Goal: Ask a question: Seek information or help from site administrators or community

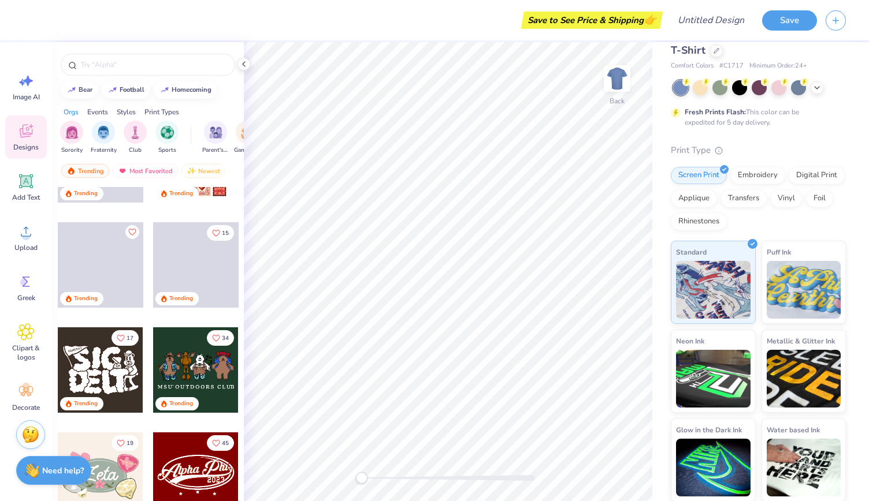
scroll to position [73, 0]
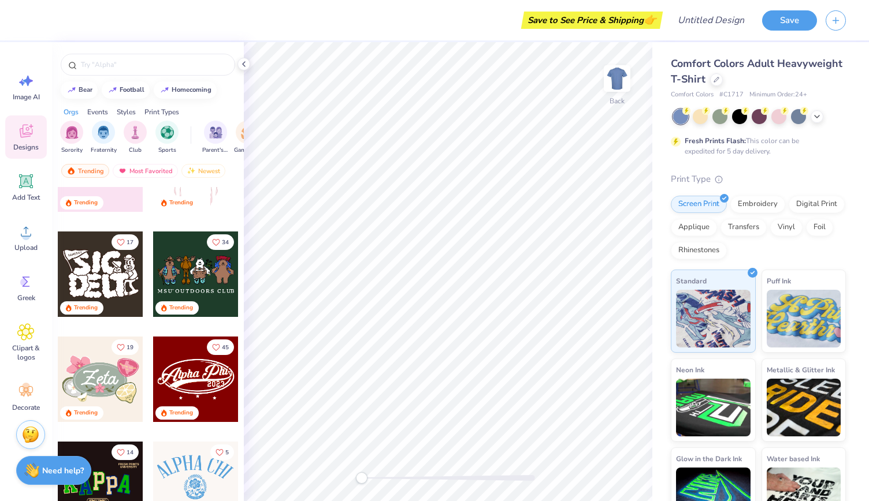
scroll to position [165, 0]
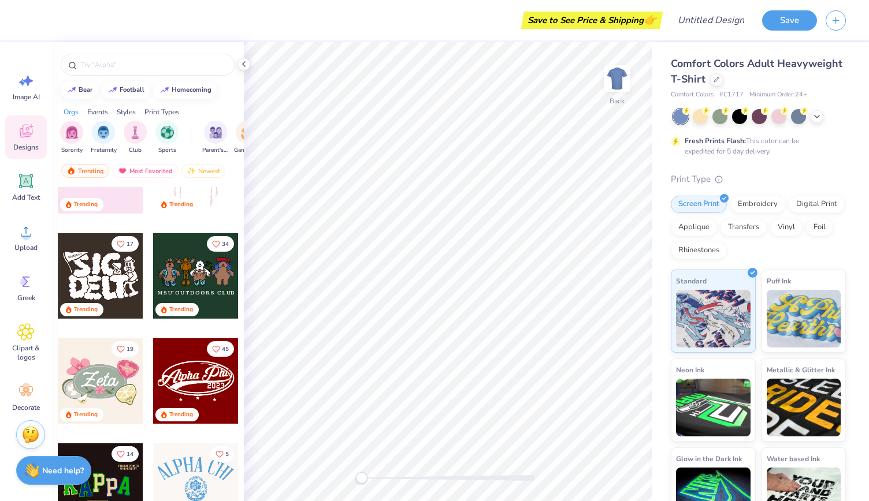
click at [218, 316] on div "Trending" at bounding box center [195, 311] width 85 height 16
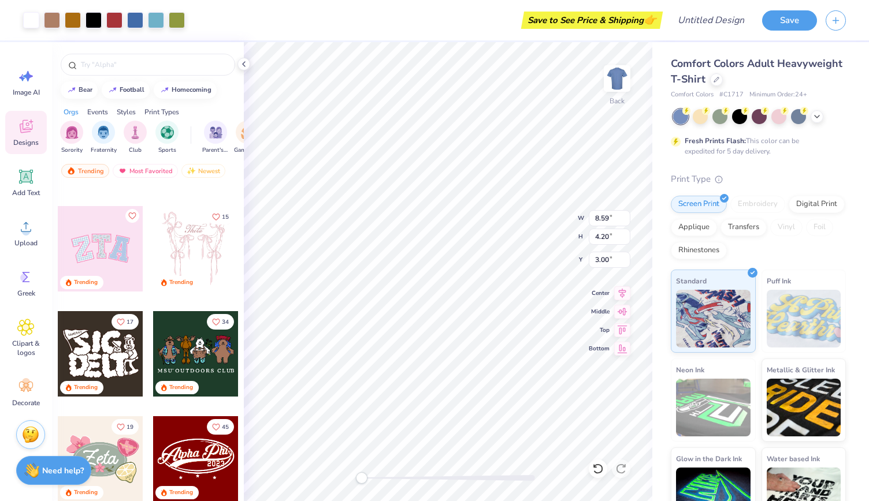
scroll to position [87, 0]
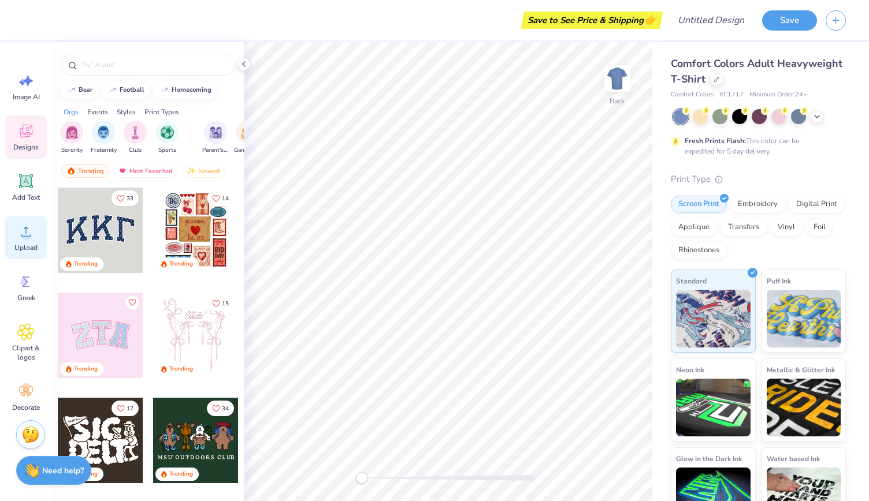
scroll to position [5, 0]
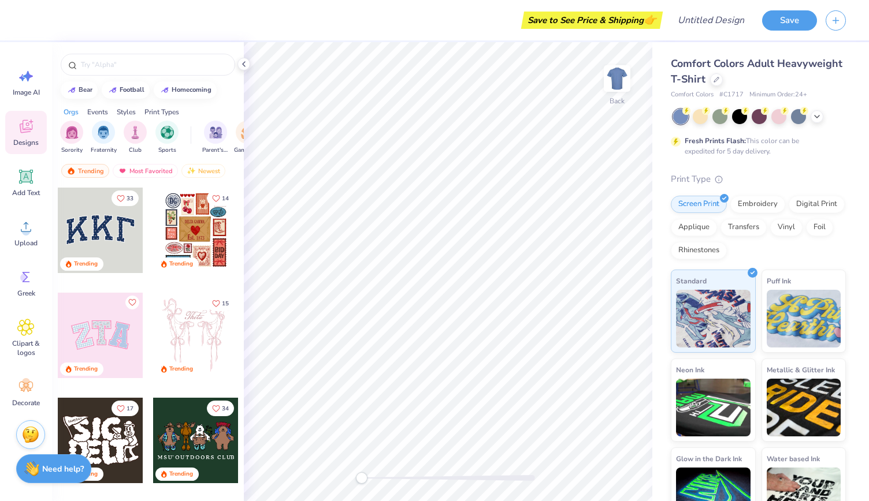
click at [50, 471] on strong "Need help?" at bounding box center [63, 469] width 42 height 11
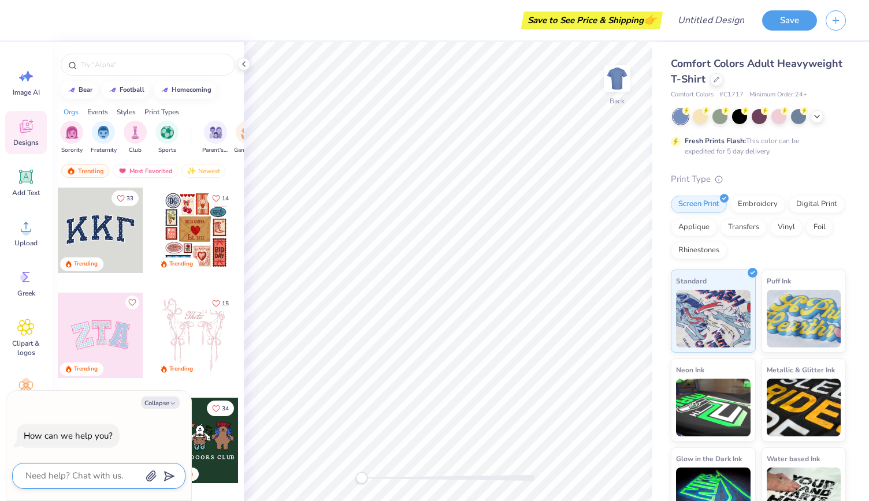
click at [89, 478] on textarea at bounding box center [82, 476] width 117 height 16
type textarea "r"
type textarea "x"
type textarea "re"
type textarea "x"
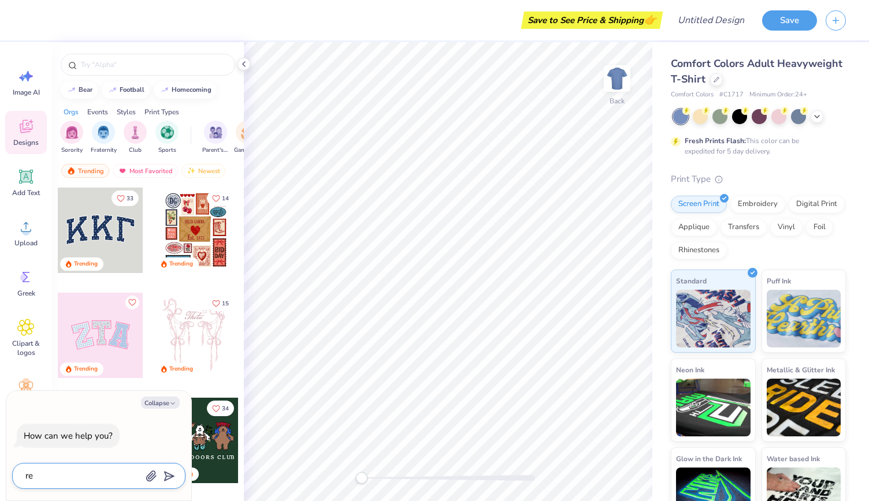
type textarea "req"
type textarea "x"
type textarea "requ"
type textarea "x"
type textarea "reque"
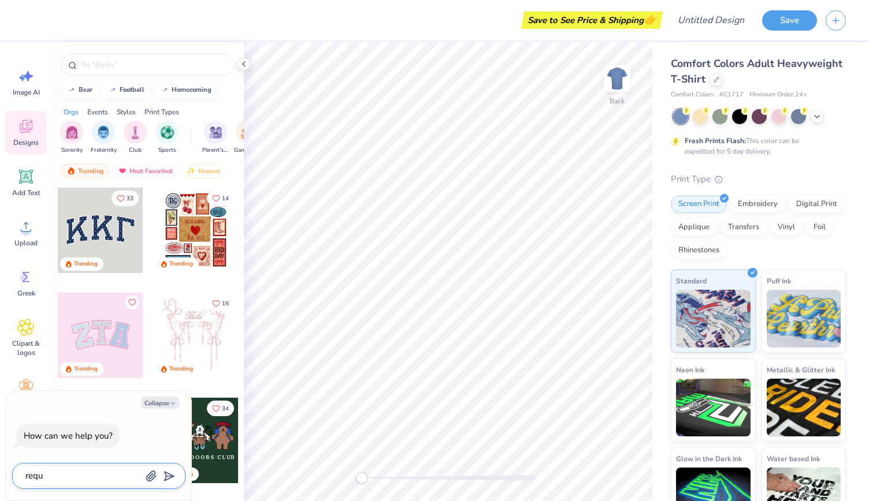
type textarea "x"
type textarea "reques"
type textarea "x"
type textarea "request"
type textarea "x"
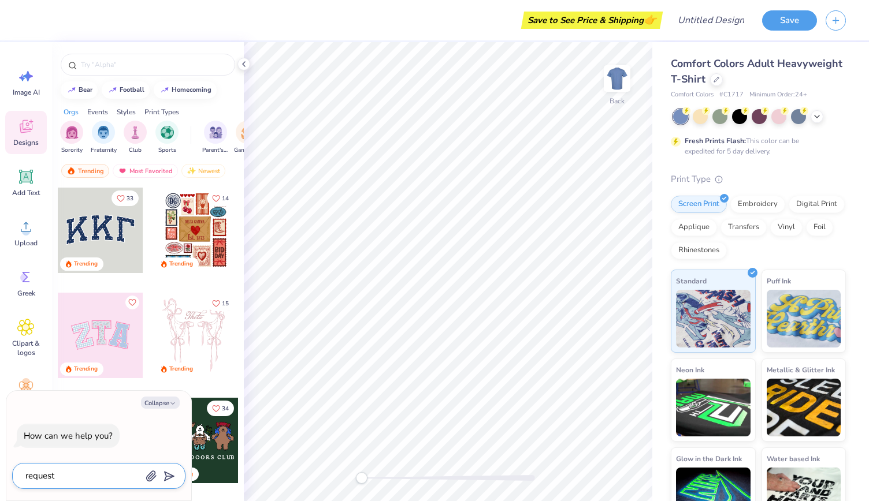
type textarea "request"
type textarea "x"
type textarea "request m"
type textarea "x"
type textarea "request mo"
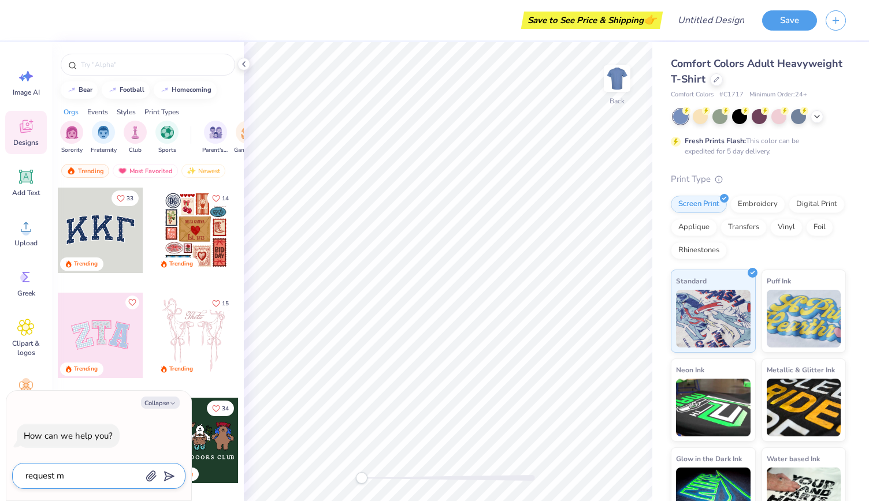
type textarea "x"
type textarea "request moc"
type textarea "x"
type textarea "request mock"
type textarea "x"
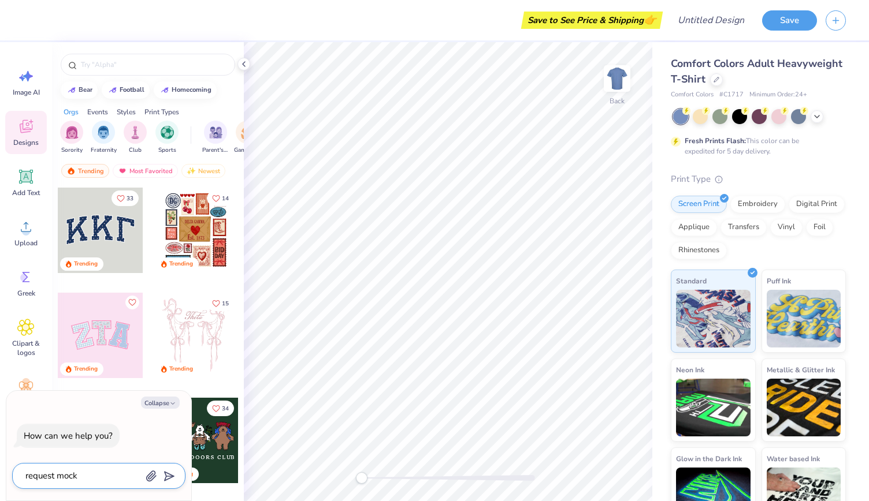
type textarea "request mocku"
type textarea "x"
type textarea "request mockup"
type textarea "x"
type textarea "request mockup"
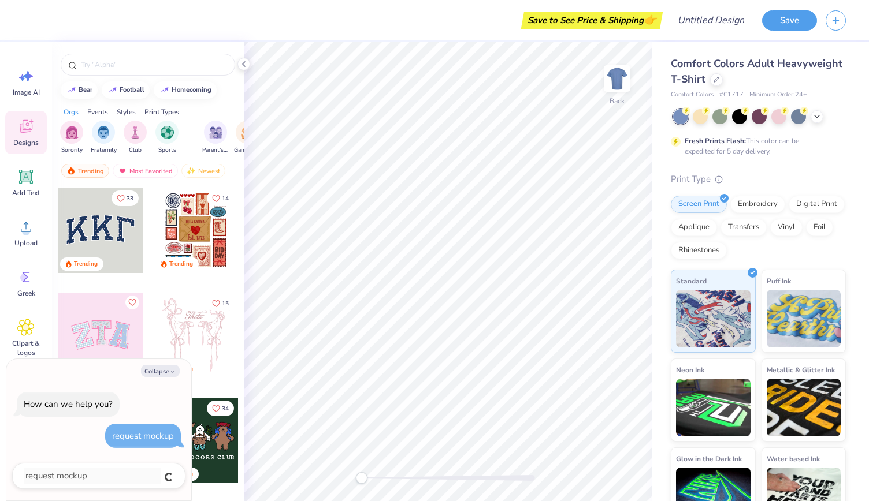
type textarea "x"
click at [88, 473] on textarea at bounding box center [82, 476] width 117 height 16
type textarea "m"
type textarea "x"
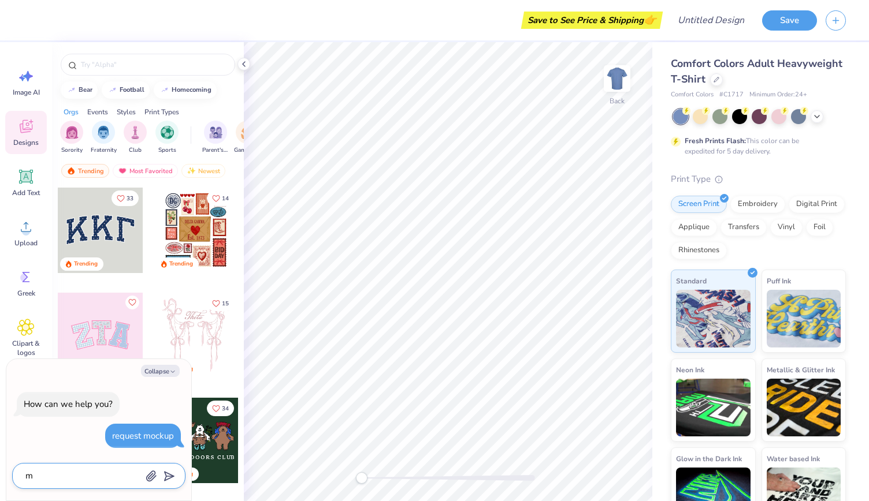
type textarea "mo"
type textarea "x"
type textarea "moc"
type textarea "x"
type textarea "mocu"
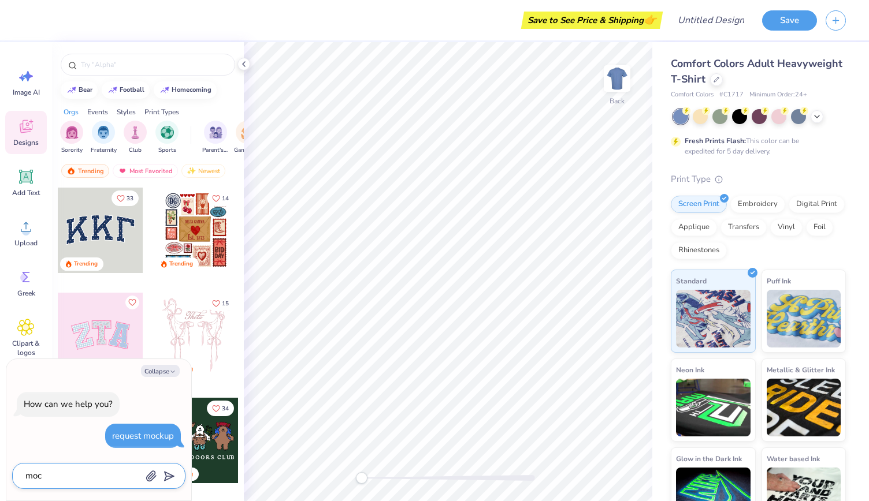
type textarea "x"
type textarea "moc"
type textarea "x"
type textarea "mock"
type textarea "x"
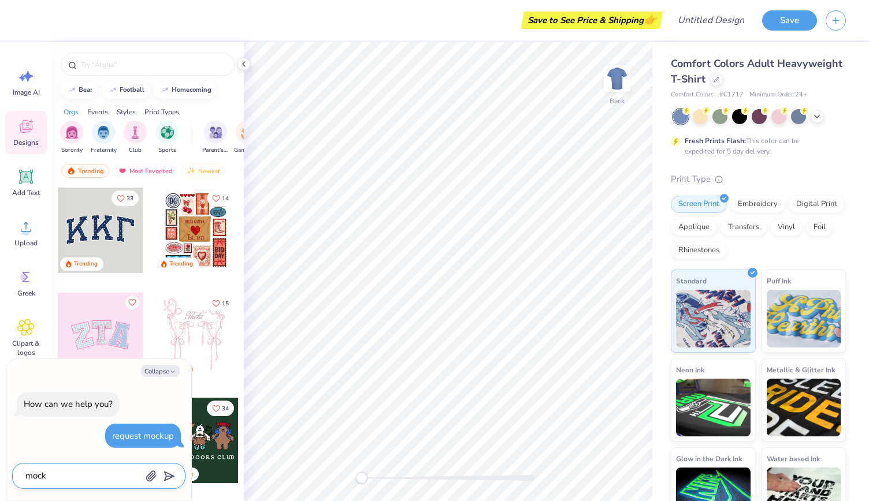
type textarea "mocku"
type textarea "x"
type textarea "mockup"
type textarea "x"
type textarea "mockup"
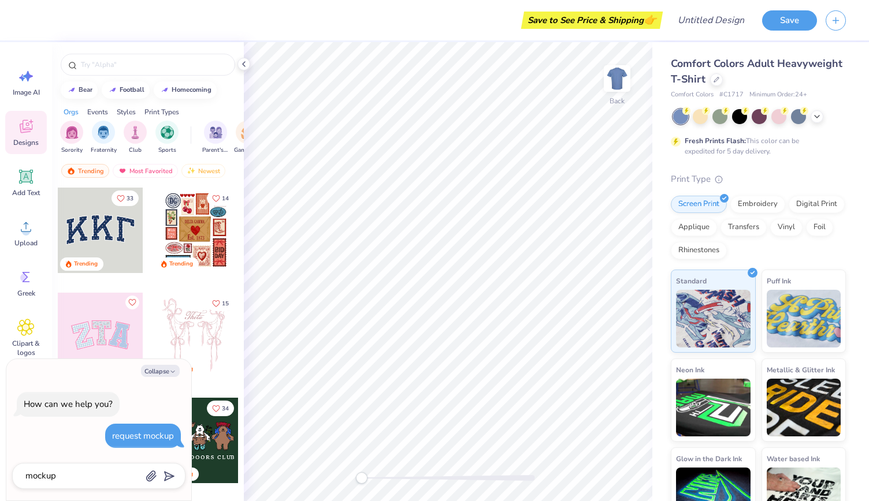
type textarea "x"
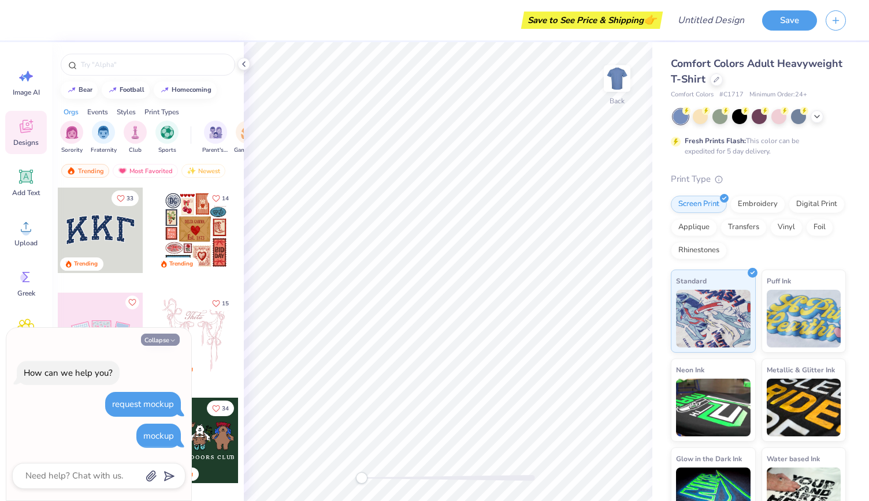
click at [173, 339] on icon "button" at bounding box center [172, 340] width 7 height 7
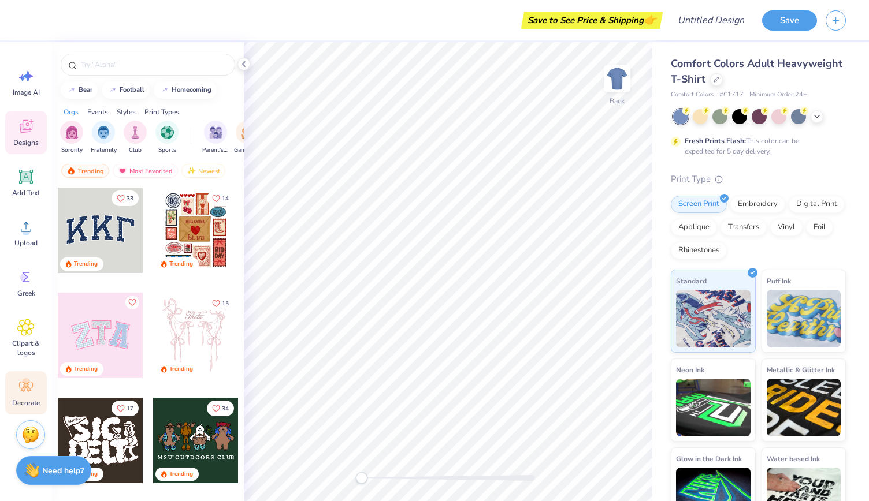
click at [23, 383] on circle at bounding box center [26, 382] width 8 height 8
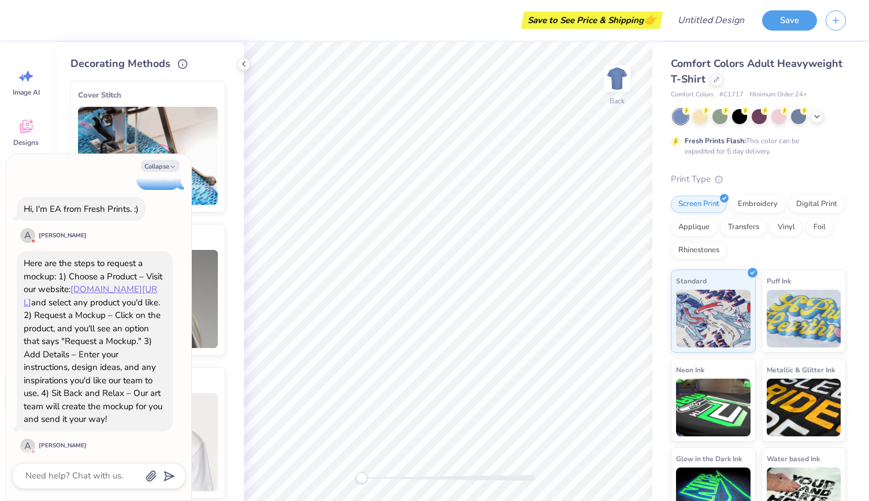
scroll to position [91, 0]
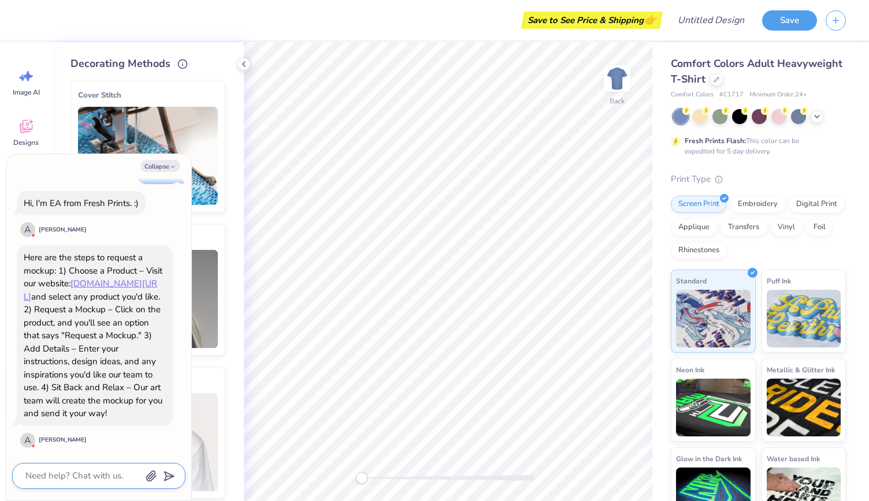
click at [69, 480] on textarea at bounding box center [82, 476] width 117 height 16
type textarea "x"
type textarea "c"
type textarea "x"
type textarea "cou"
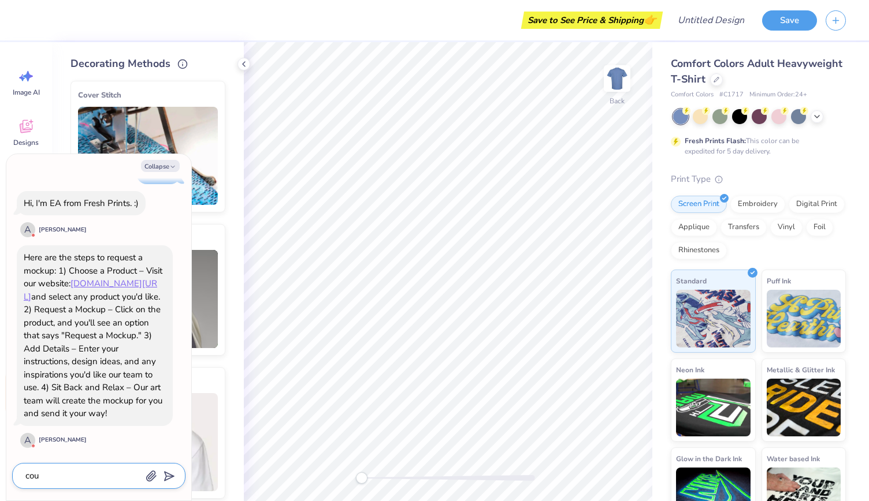
type textarea "x"
type textarea "could"
type textarea "x"
type textarea "could h"
type textarea "x"
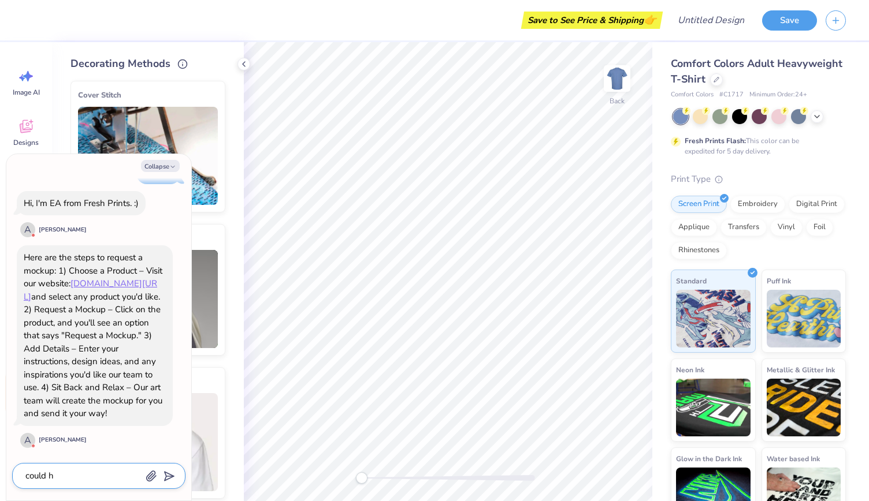
type textarea "could ht"
type textarea "x"
type textarea "could htey"
type textarea "x"
type textarea "could htey"
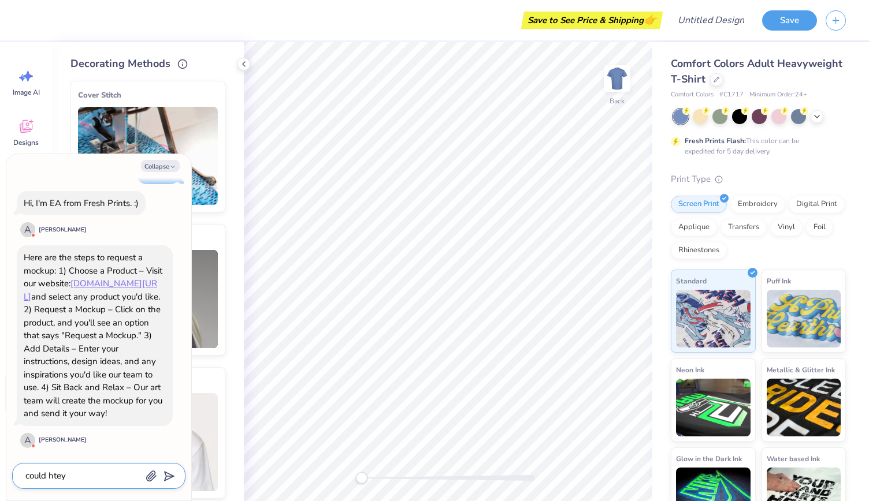
type textarea "x"
type textarea "could htey"
type textarea "x"
type textarea "could hte"
type textarea "x"
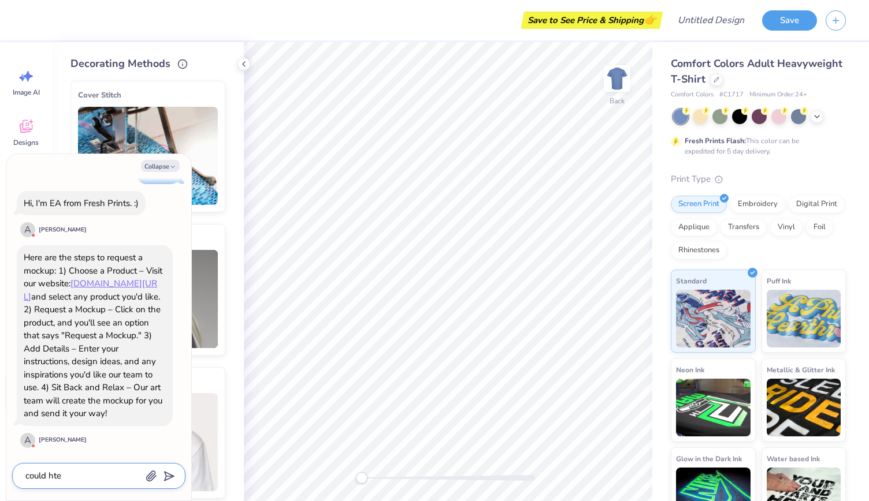
type textarea "could ht"
type textarea "x"
type textarea "could h"
type textarea "x"
type textarea "could"
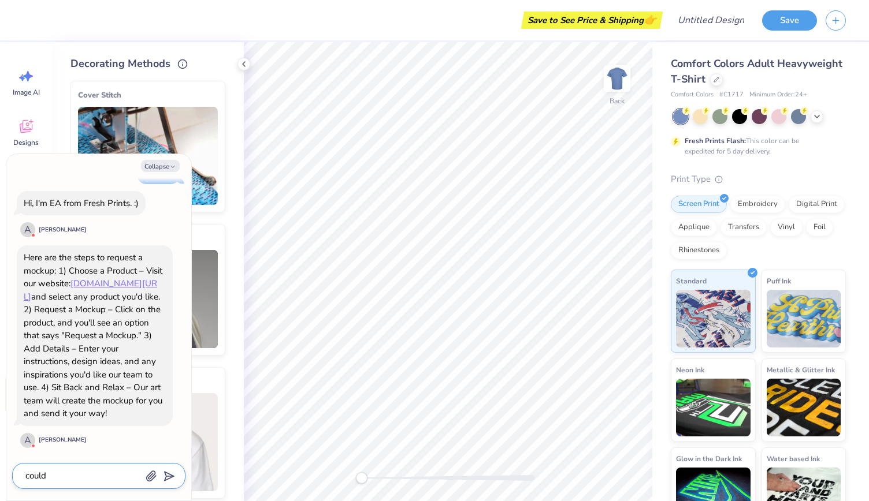
type textarea "x"
type textarea "could th"
type textarea "x"
type textarea "could the"
type textarea "x"
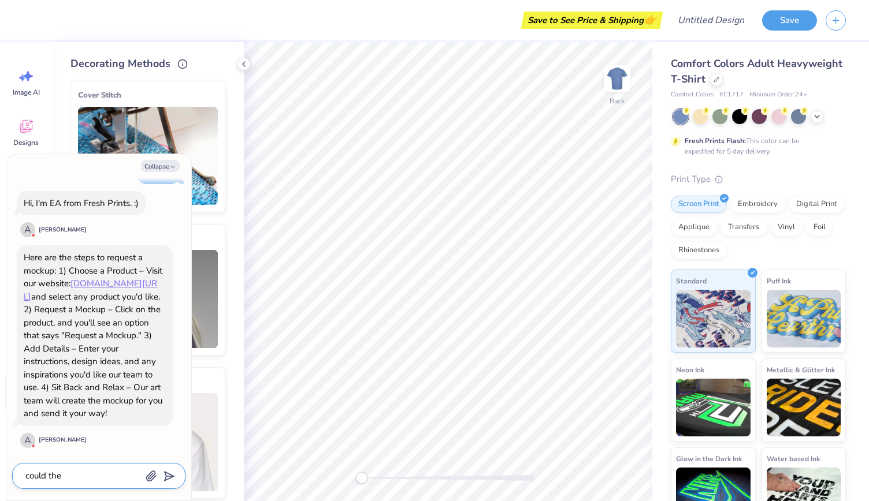
type textarea "could they"
type textarea "x"
type textarea "could they"
type textarea "x"
type textarea "could they m"
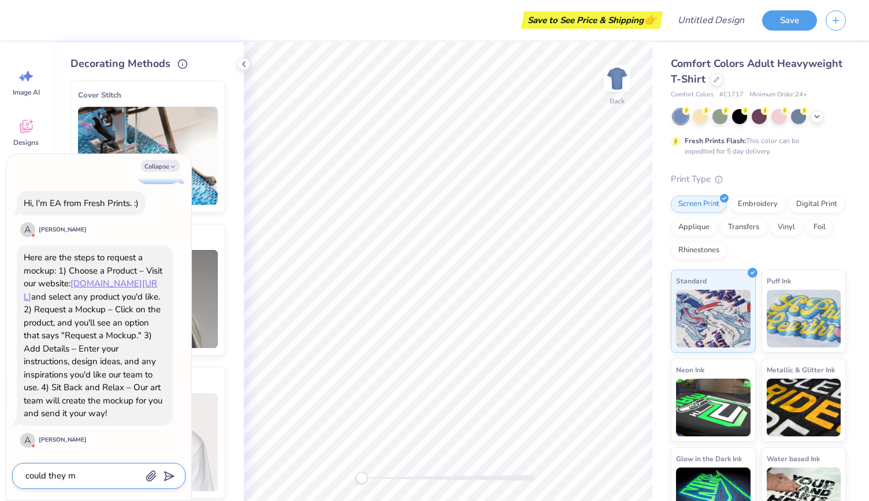
type textarea "x"
type textarea "could they mk"
type textarea "x"
type textarea "could they mka"
type textarea "x"
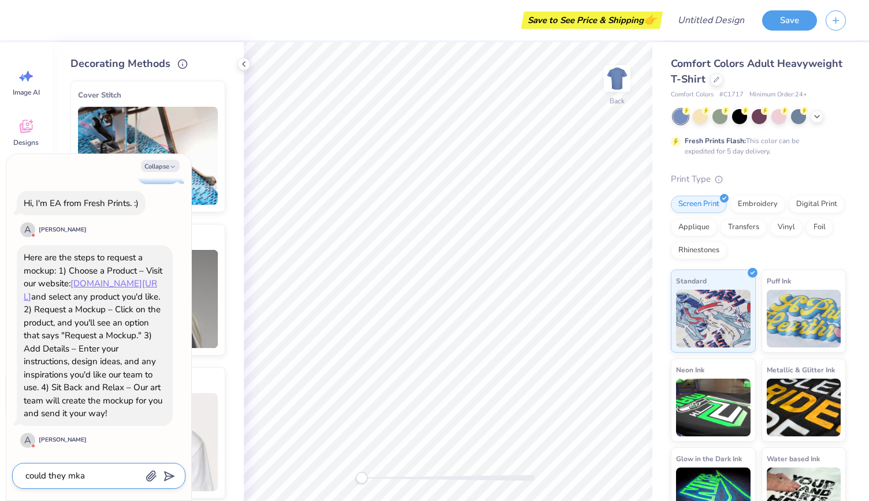
type textarea "could they mk"
type textarea "x"
type textarea "could they m"
type textarea "x"
type textarea "could they"
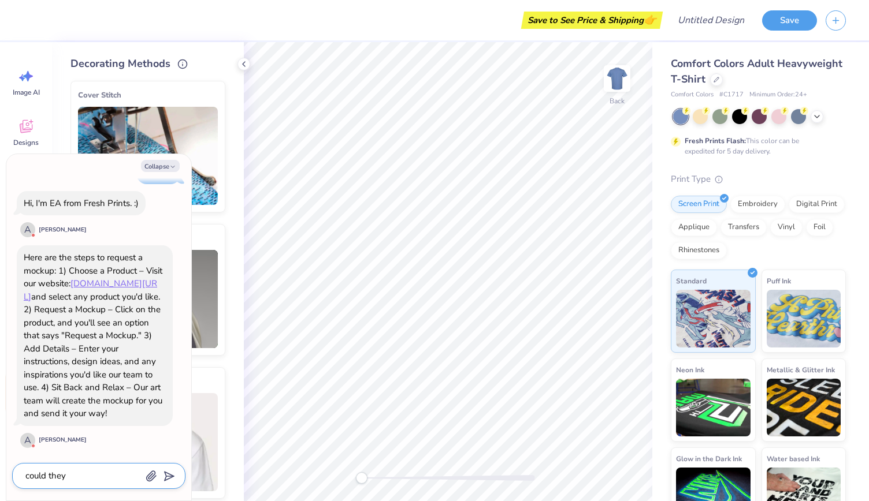
type textarea "x"
type textarea "could they"
type textarea "x"
type textarea "could the"
type textarea "x"
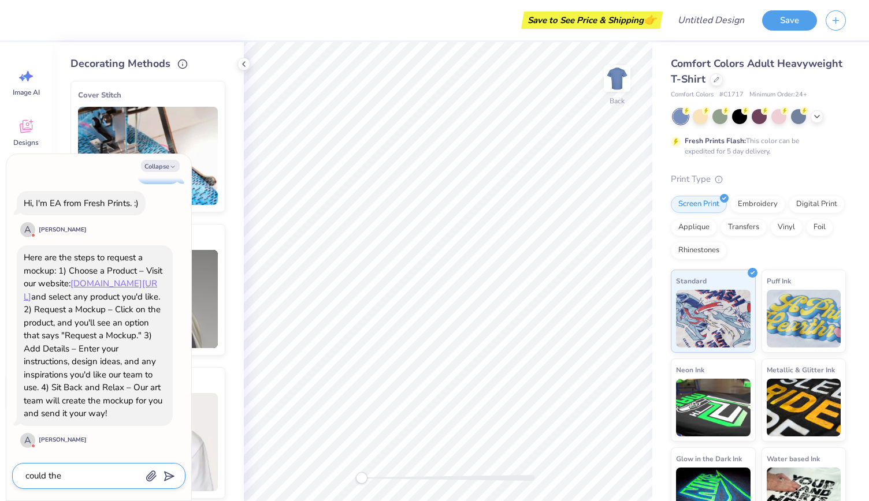
type textarea "could th"
type textarea "x"
type textarea "could t"
type textarea "x"
type textarea "could"
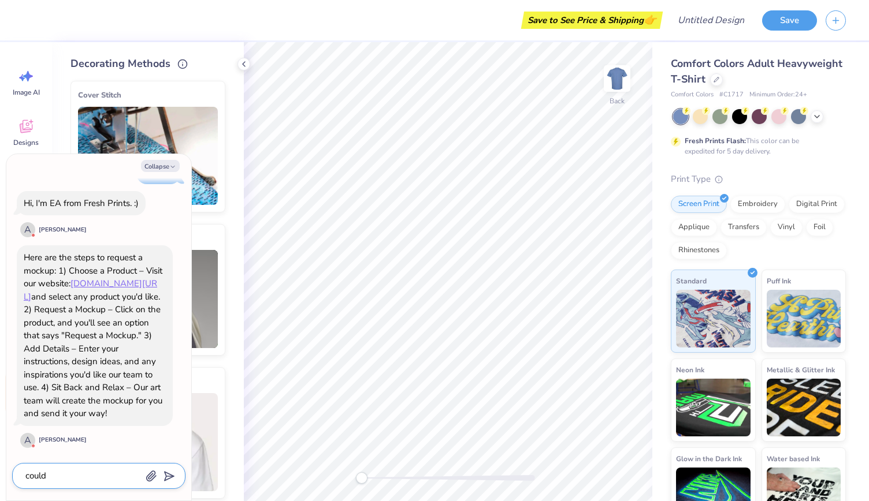
type textarea "x"
type textarea "could y"
type textarea "x"
type textarea "could yo"
type textarea "x"
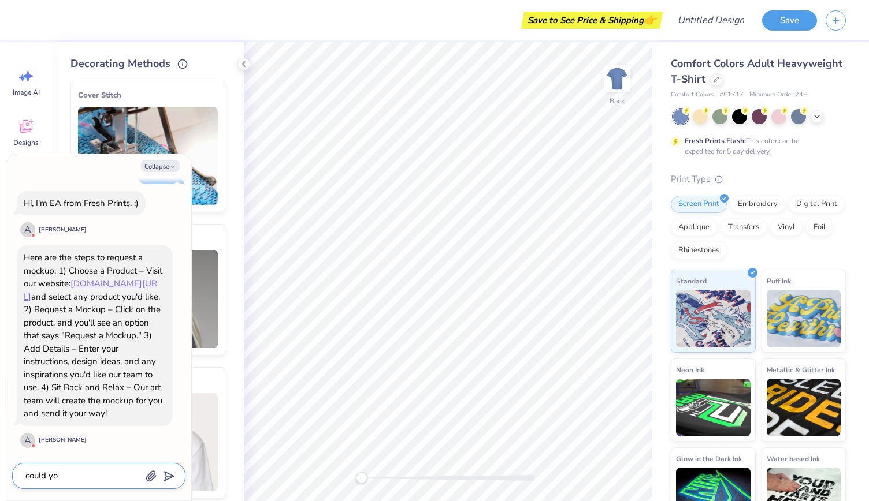
type textarea "could you"
type textarea "x"
type textarea "could you"
type textarea "x"
type textarea "could you g"
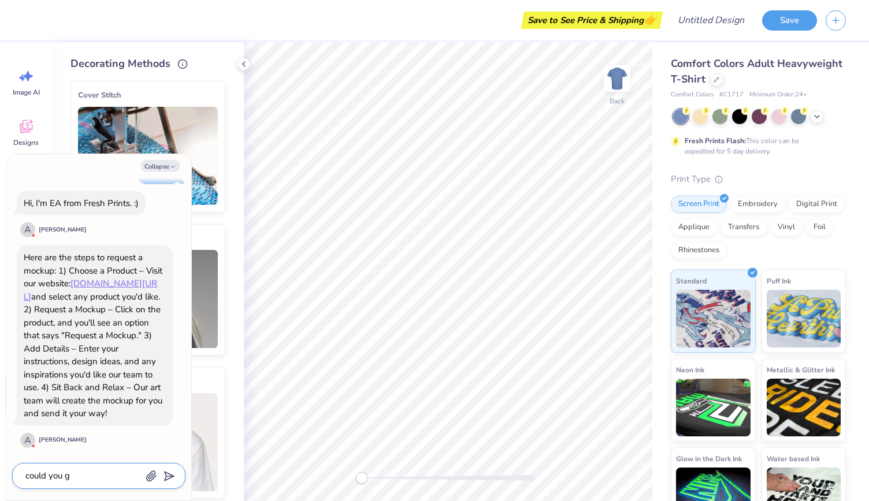
type textarea "x"
type textarea "could you gu"
type textarea "x"
type textarea "could you guys"
type textarea "x"
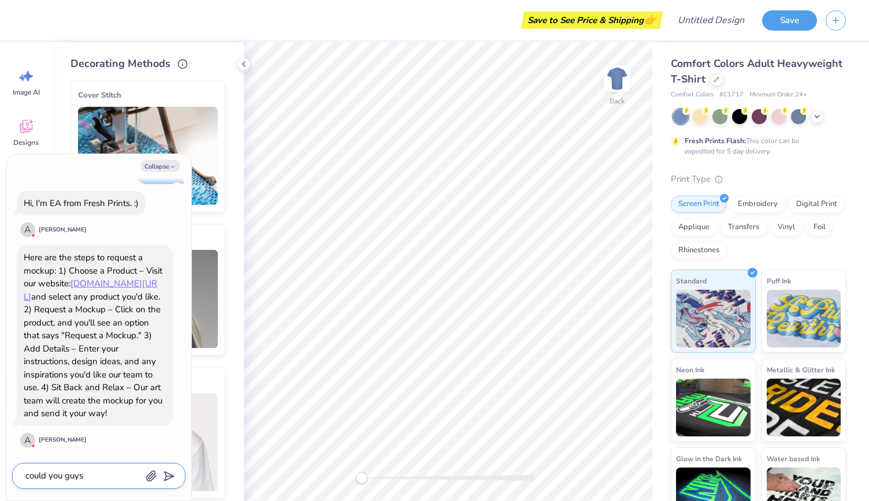
type textarea "could you guys"
type textarea "x"
type textarea "could you guys m"
type textarea "x"
type textarea "could you guys ma"
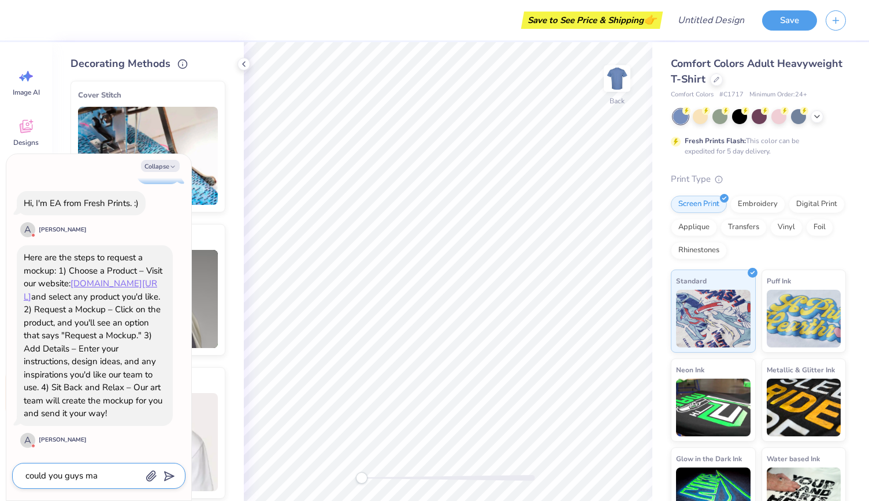
type textarea "x"
type textarea "could you guys mak"
type textarea "x"
type textarea "could you guys make"
type textarea "x"
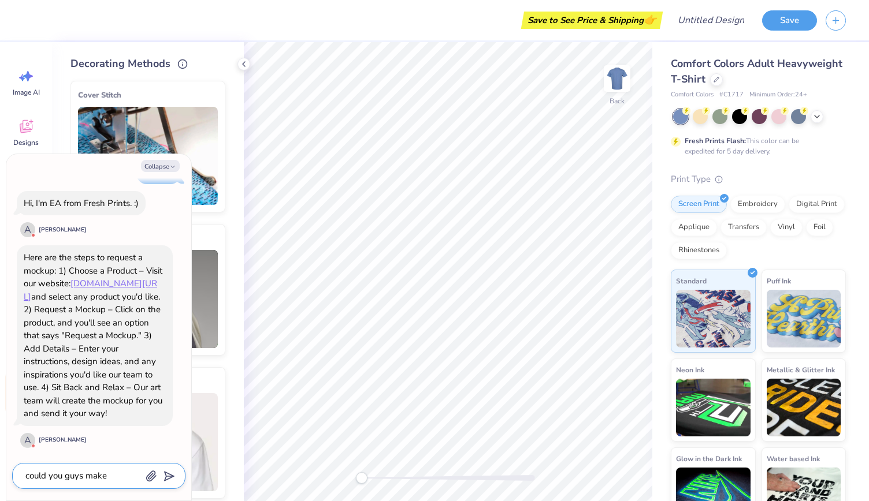
type textarea "could you guys make"
type textarea "x"
type textarea "could you guys make m"
type textarea "x"
type textarea "could you guys make me"
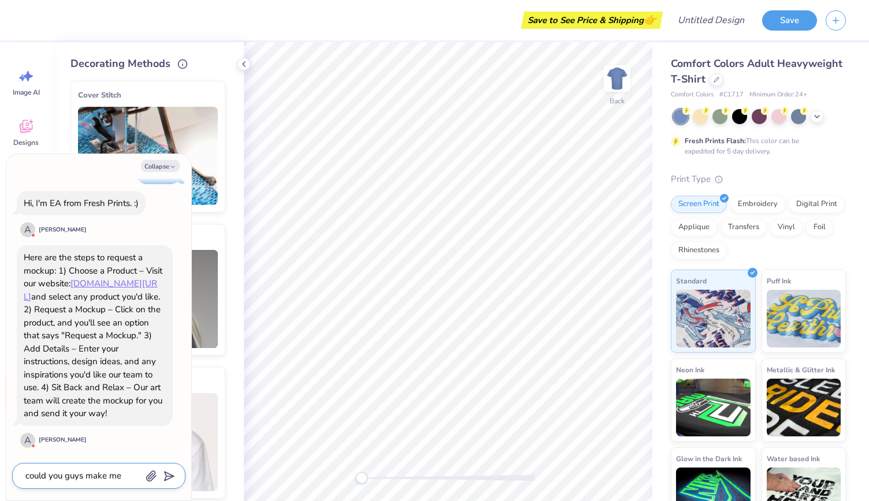
type textarea "x"
type textarea "could you guys make me a"
type textarea "x"
type textarea "could you guys make me a"
type textarea "x"
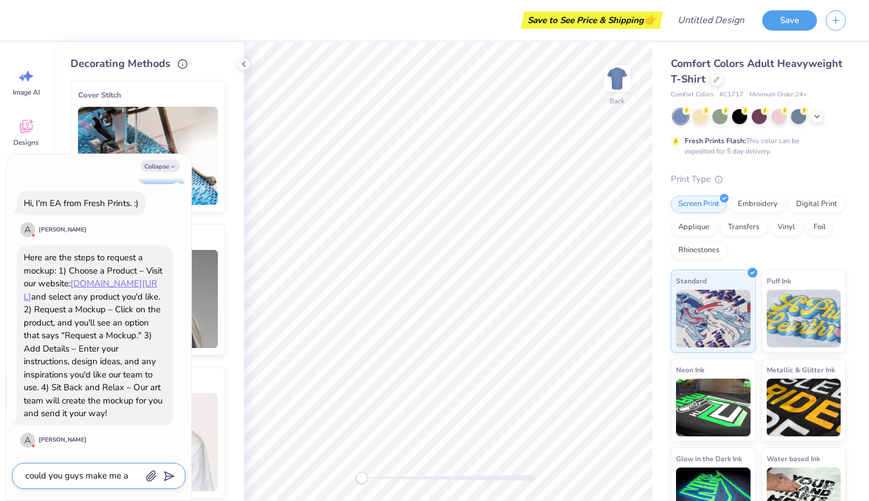
type textarea "could you guys make me a d"
type textarea "x"
type textarea "could you guys make me a de"
type textarea "x"
type textarea "could you guys make me a des"
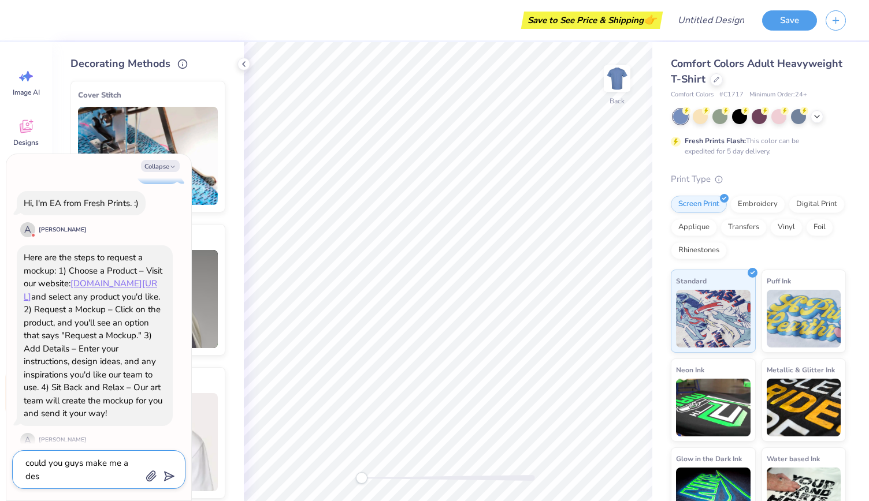
type textarea "x"
type textarea "could you guys make me a desi"
type textarea "x"
type textarea "could you guys make me a desig"
type textarea "x"
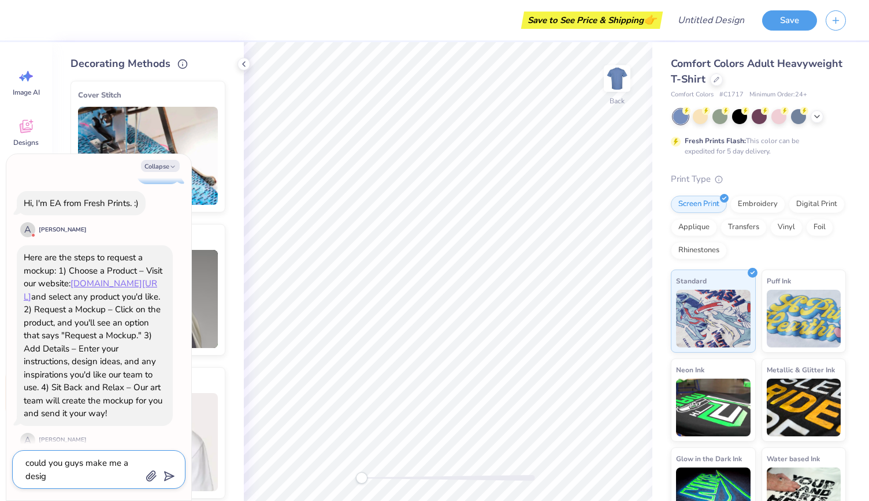
type textarea "could you guys make me a design"
type textarea "x"
type textarea "could you guys make me a design"
type textarea "x"
type textarea "could you guys make me a design t"
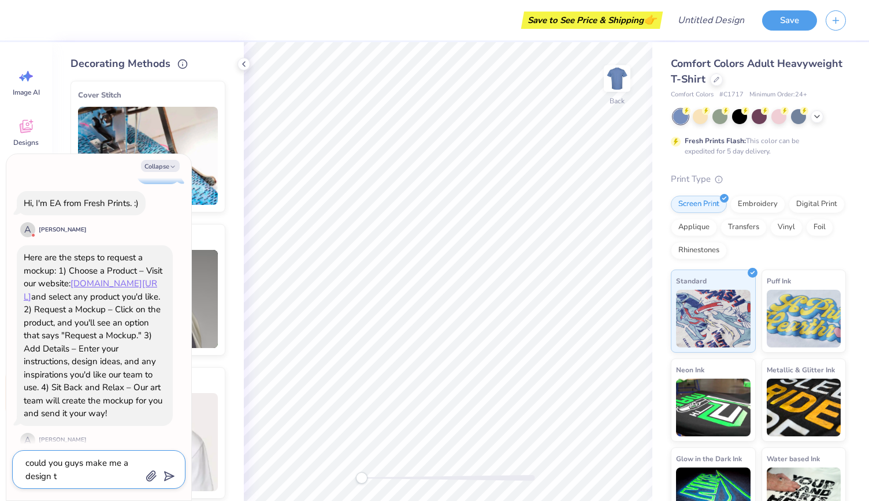
type textarea "x"
type textarea "could you guys make me a design th"
type textarea "x"
type textarea "could you guys make me a design tha"
type textarea "x"
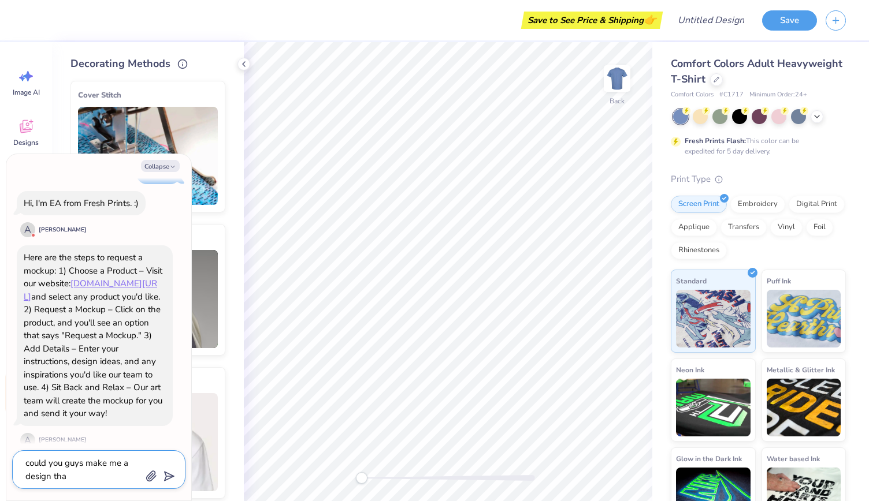
type textarea "could you guys make me a design that"
type textarea "x"
type textarea "could you guys make me a design that i"
type textarea "x"
type textarea "could you guys make me a design that is"
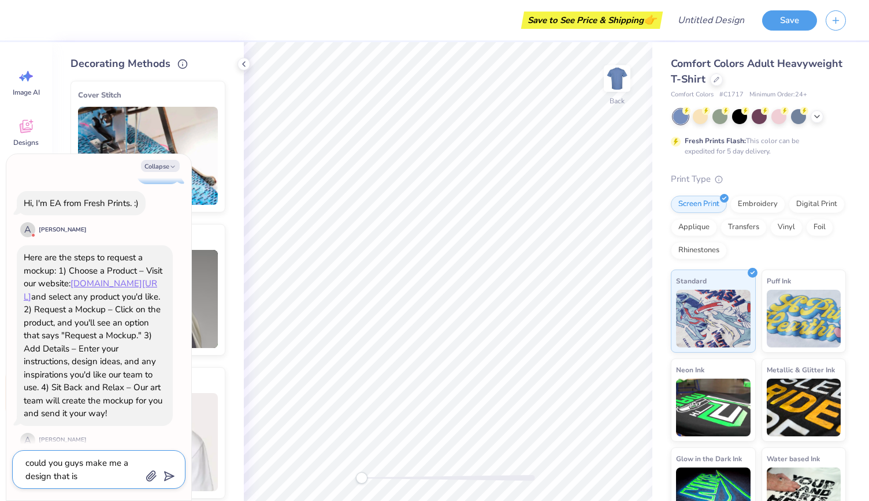
type textarea "x"
type textarea "could you guys make me a design that is"
type textarea "x"
type textarea "could you guys make me a design that is di"
type textarea "x"
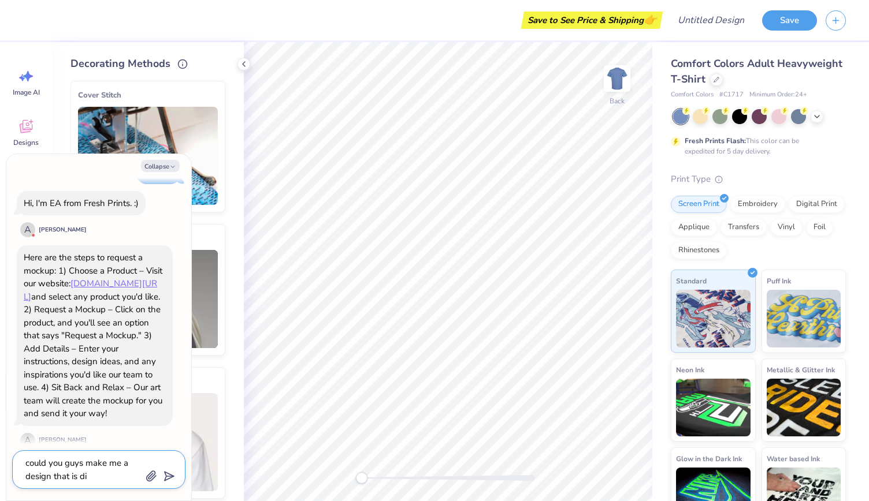
type textarea "could you guys make me a design that is dif"
type textarea "x"
type textarea "could you guys make me a design that is diff"
type textarea "x"
type textarea "could you guys make me a design that is diffe"
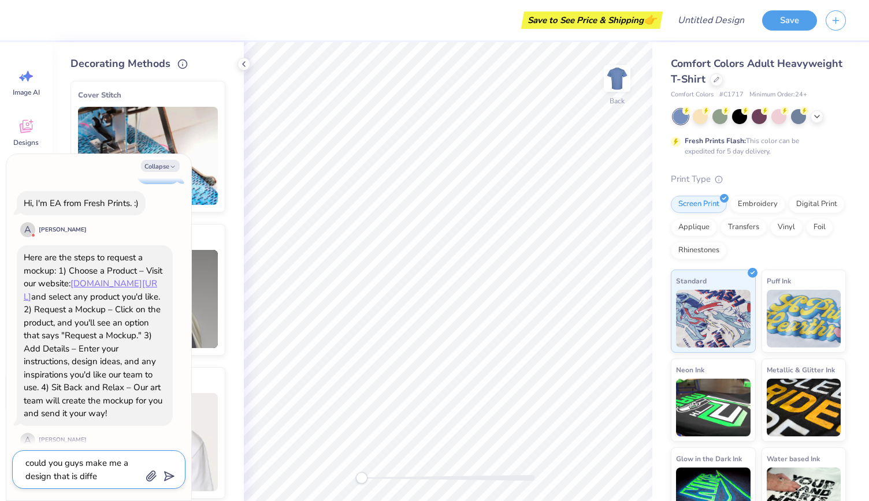
type textarea "x"
type textarea "could you guys make me a design that is differ"
type textarea "x"
type textarea "could you guys make me a design that is differe"
type textarea "x"
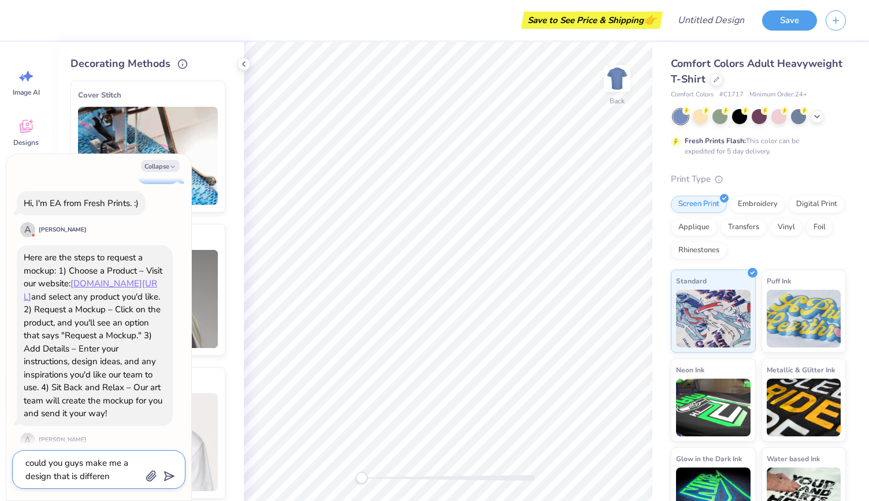
type textarea "could you guys make me a design that is different"
type textarea "x"
type textarea "could you guys make me a design that is different"
type textarea "x"
type textarea "could you guys make me a design that is different f"
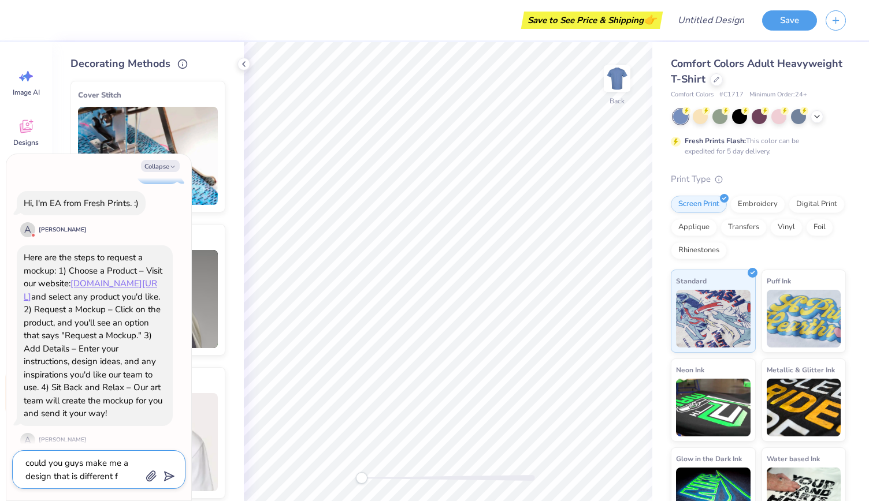
type textarea "x"
type textarea "could you guys make me a design that is different fr"
type textarea "x"
type textarea "could you guys make me a design that is different fro"
type textarea "x"
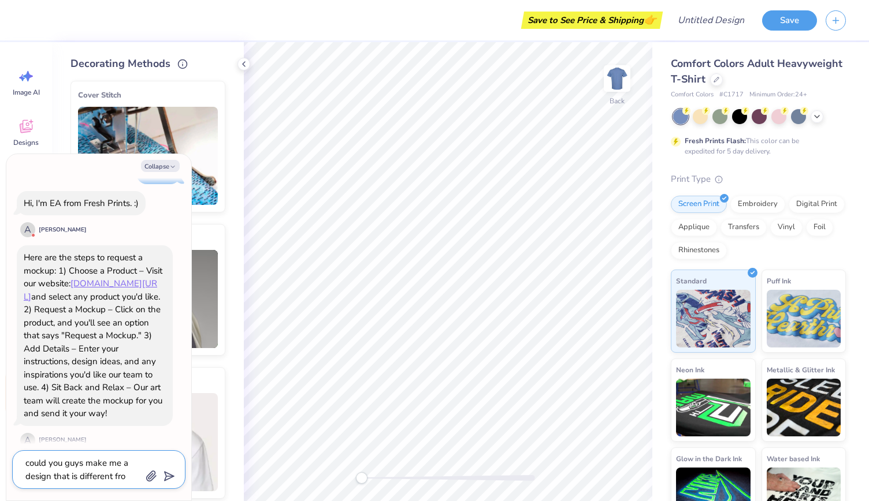
type textarea "could you guys make me a design that is different from"
type textarea "x"
type textarea "could you guys make me a design that is different from"
type textarea "x"
type textarea "could you guys make me a design that is different from t"
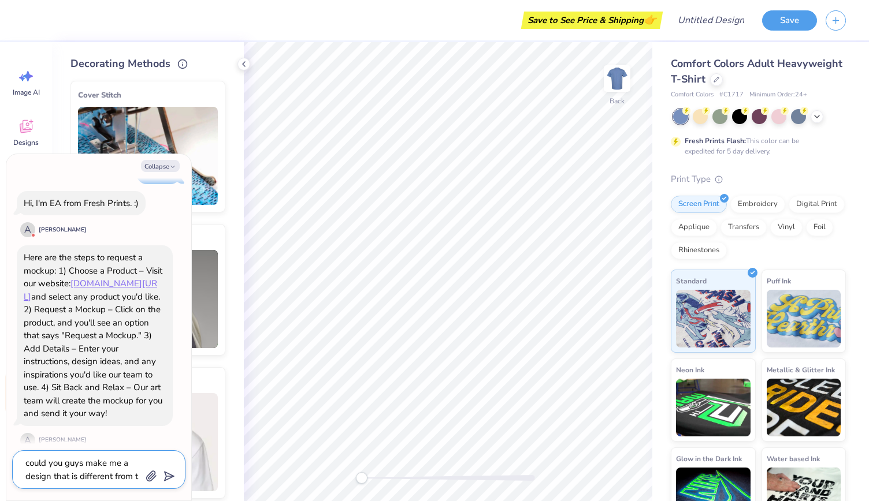
type textarea "x"
type textarea "could you guys make me a design that is different from th"
type textarea "x"
type textarea "could you guys make me a design that is different from the"
type textarea "x"
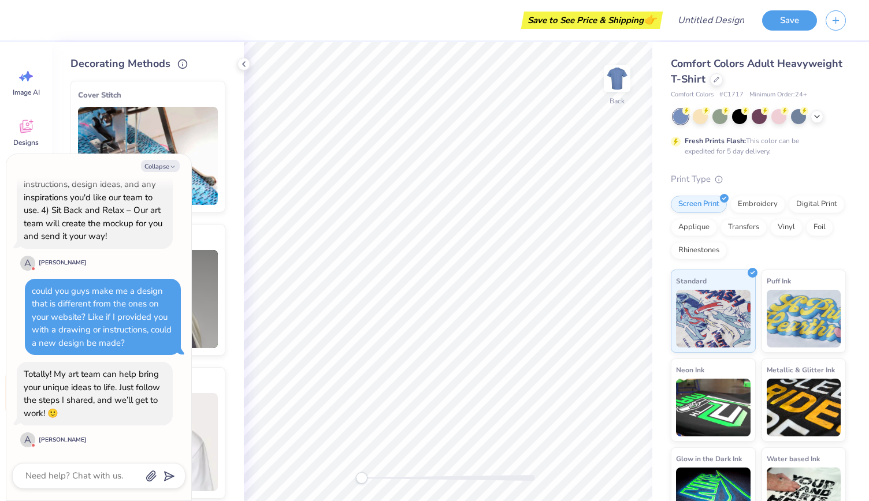
scroll to position [268, 0]
click at [71, 477] on textarea at bounding box center [82, 476] width 117 height 16
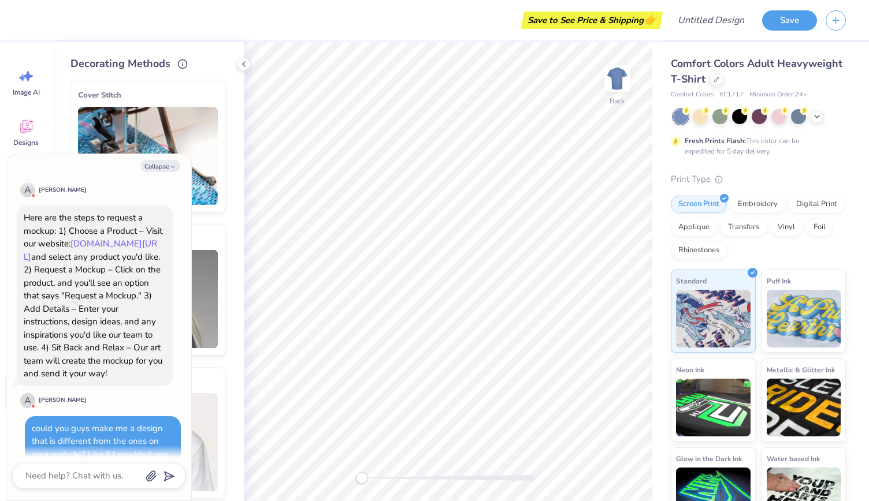
scroll to position [570, 0]
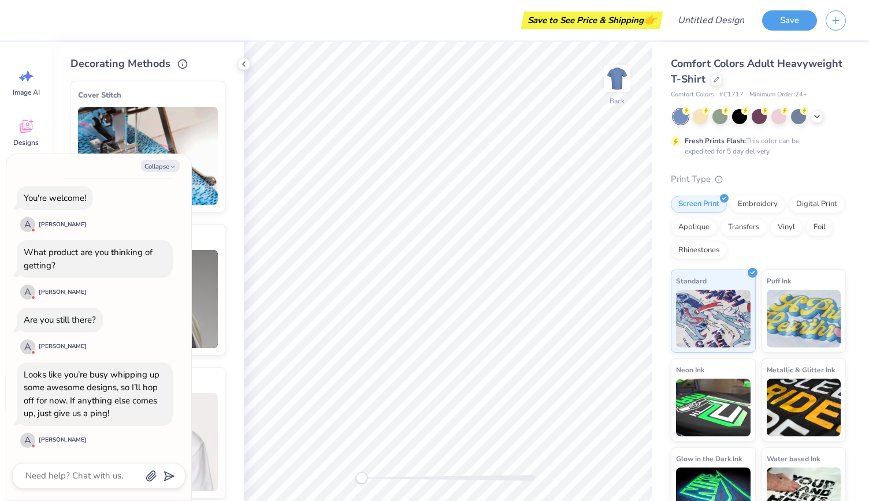
click at [263, 24] on div "Save to See Price & Shipping 👉" at bounding box center [346, 20] width 628 height 40
click at [247, 61] on icon at bounding box center [243, 63] width 9 height 9
